Goal: Information Seeking & Learning: Check status

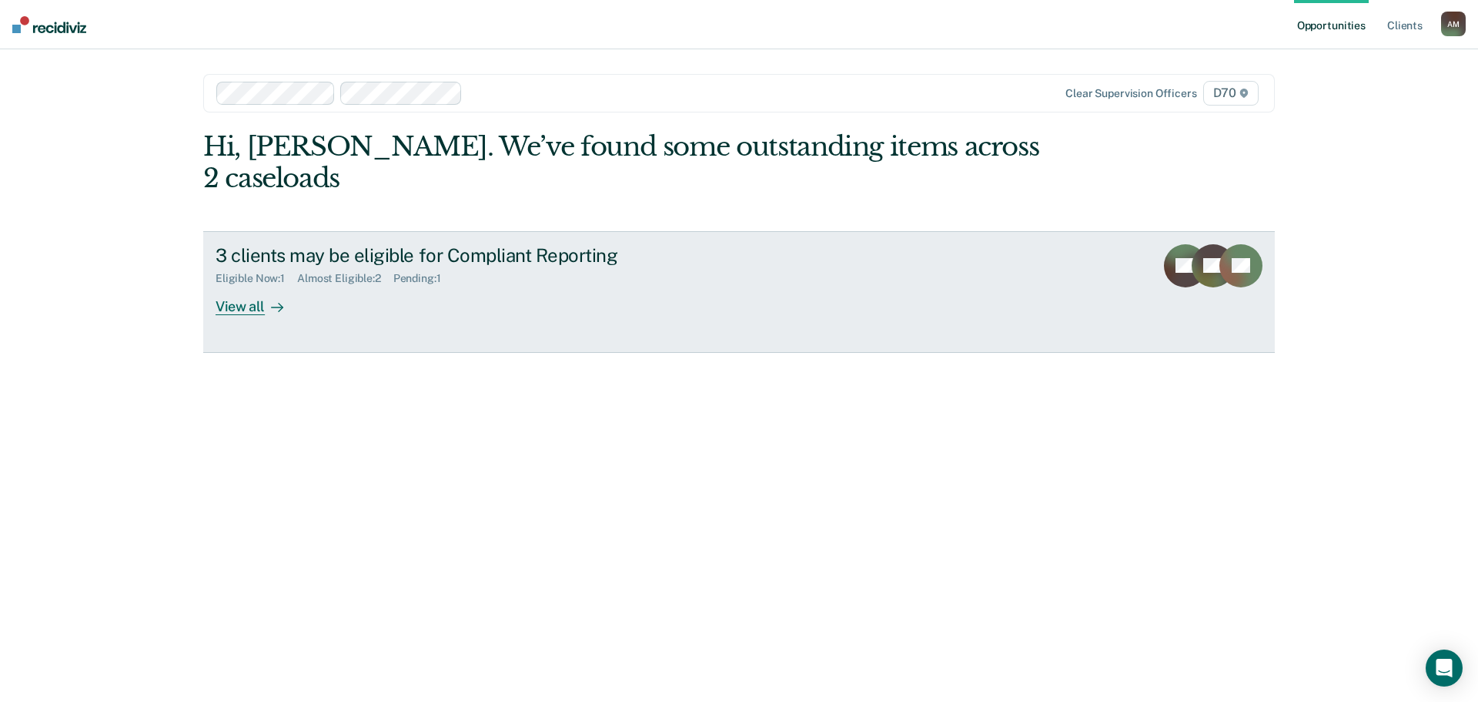
click at [1190, 244] on rect at bounding box center [1185, 265] width 43 height 43
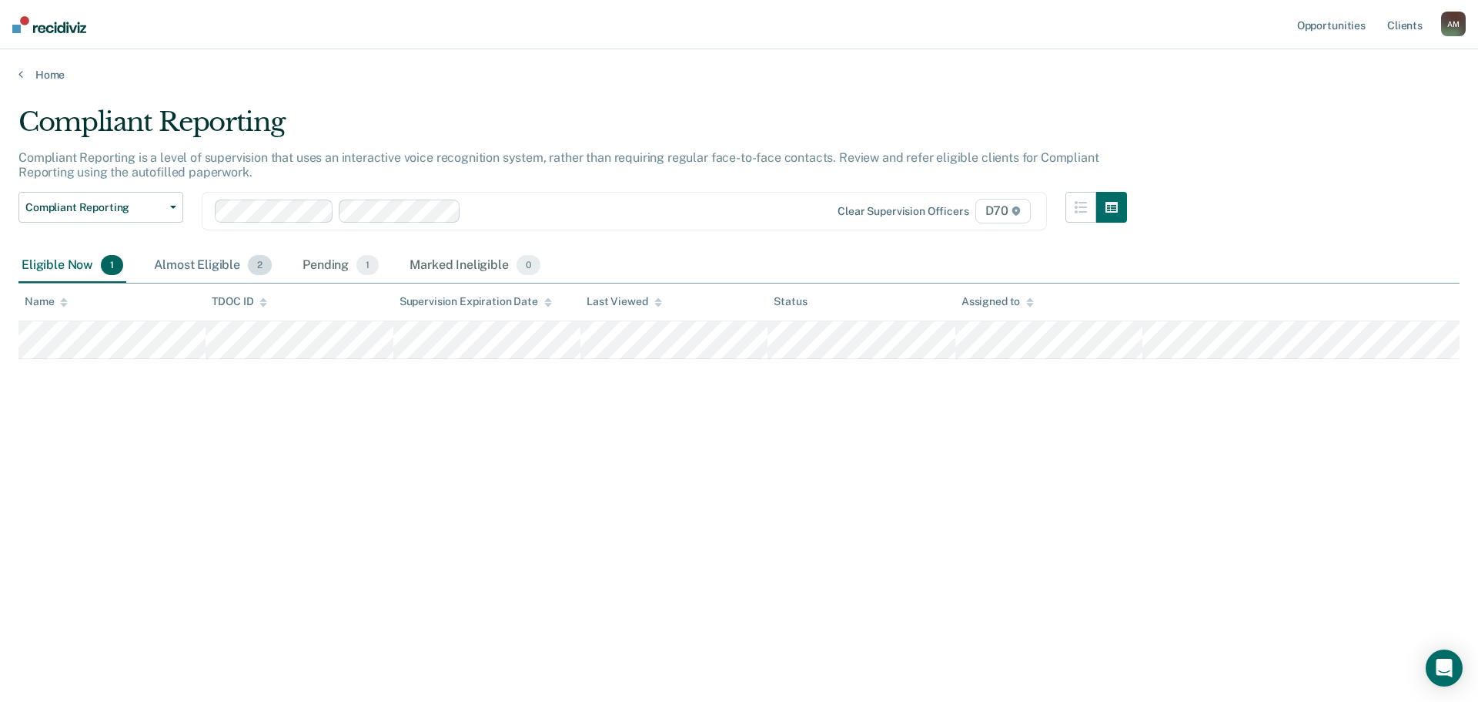
click at [211, 270] on div "Almost Eligible 2" at bounding box center [213, 266] width 124 height 34
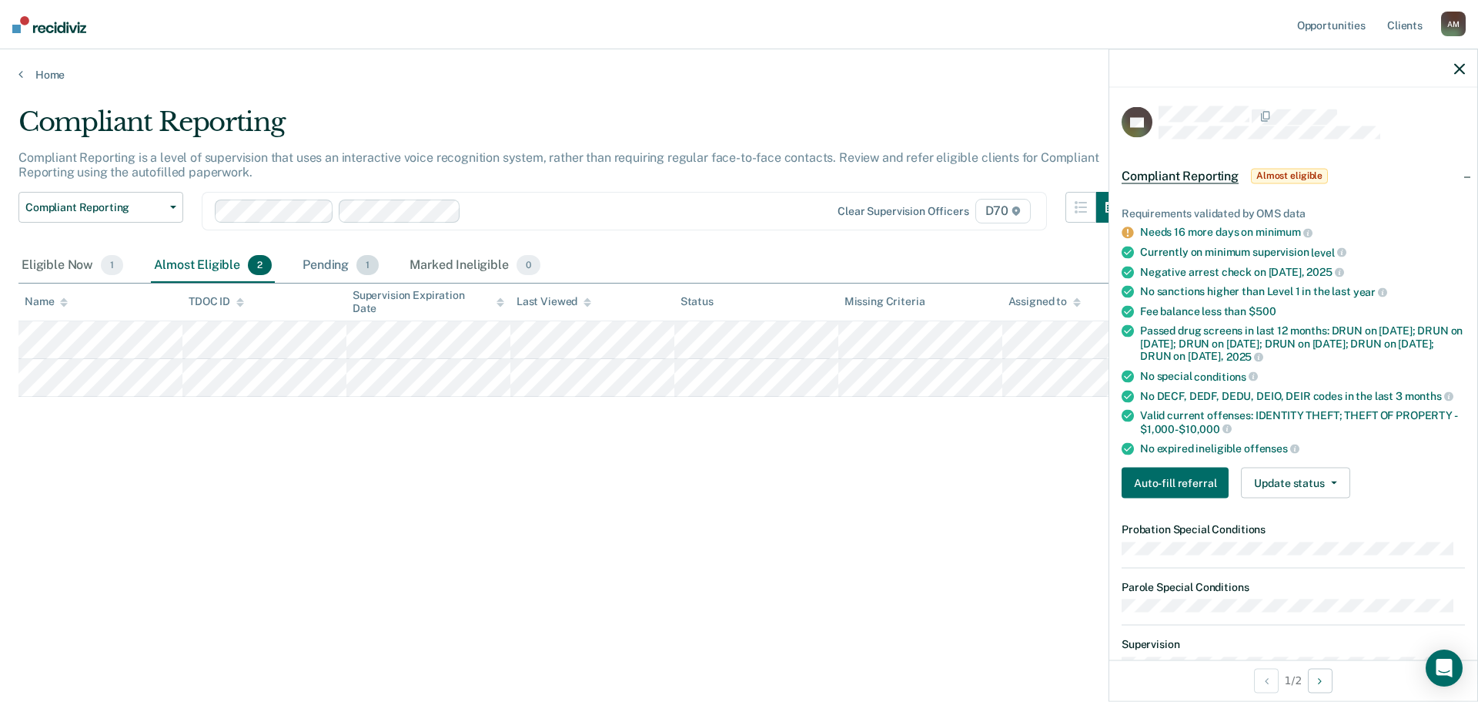
click at [335, 268] on div "Pending 1" at bounding box center [341, 266] width 82 height 34
click at [45, 265] on div "Eligible Now 1" at bounding box center [72, 266] width 108 height 34
